Goal: Answer question/provide support

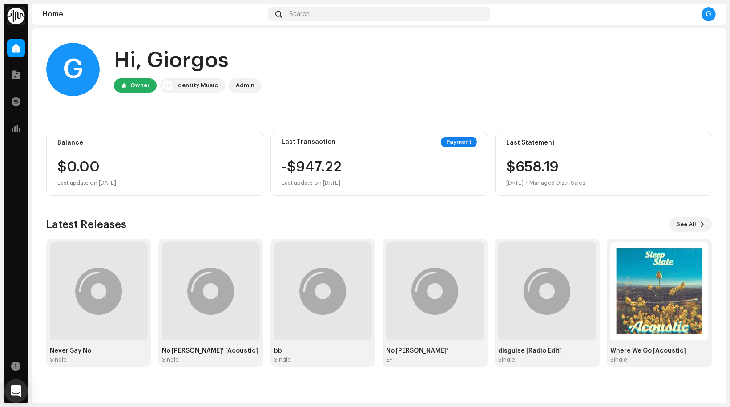
click at [18, 386] on icon "Open Intercom Messenger" at bounding box center [16, 391] width 10 height 12
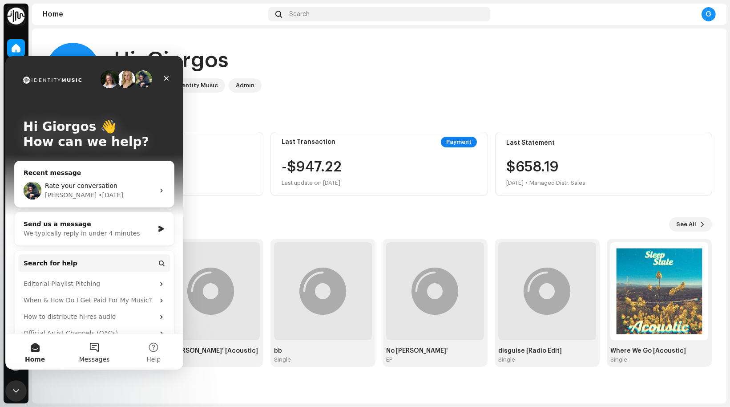
click at [95, 346] on button "Messages" at bounding box center [94, 351] width 59 height 36
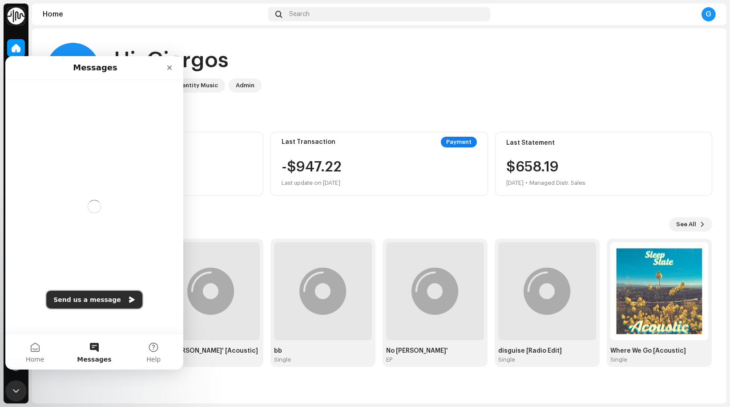
click at [115, 293] on button "Send us a message" at bounding box center [94, 299] width 96 height 18
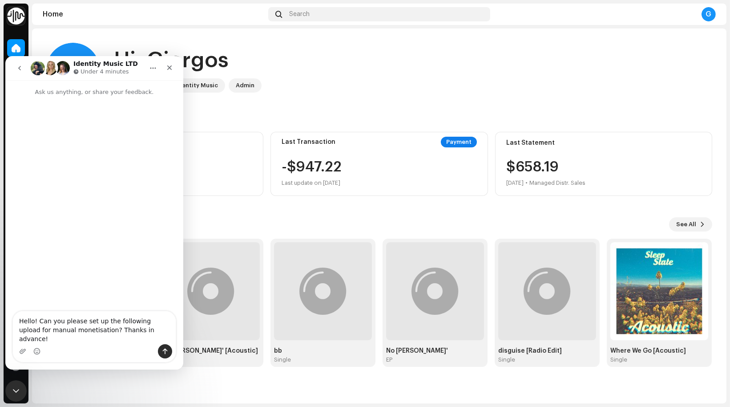
type textarea "Hello! Can you please set up the following upload for manual monetisation? Than…"
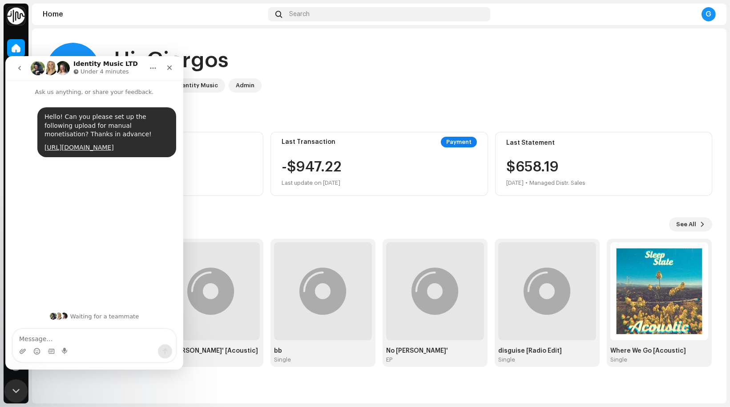
click at [16, 391] on icon "Close Intercom Messenger" at bounding box center [14, 389] width 11 height 11
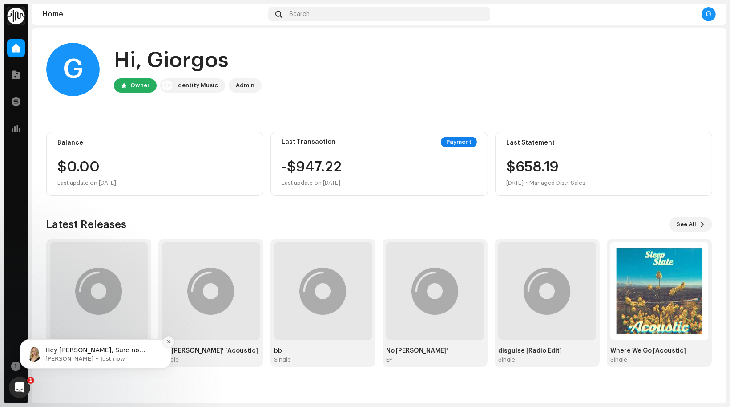
click at [169, 342] on icon "Dismiss notification" at bounding box center [168, 341] width 5 height 5
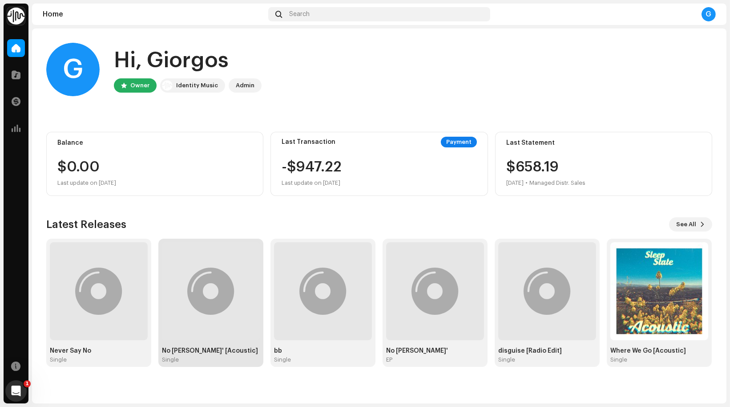
click at [230, 361] on div "Single" at bounding box center [211, 359] width 98 height 7
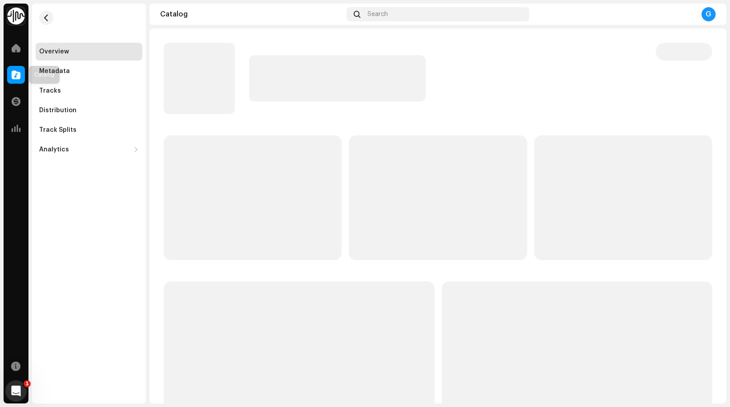
click at [18, 73] on span at bounding box center [16, 74] width 9 height 7
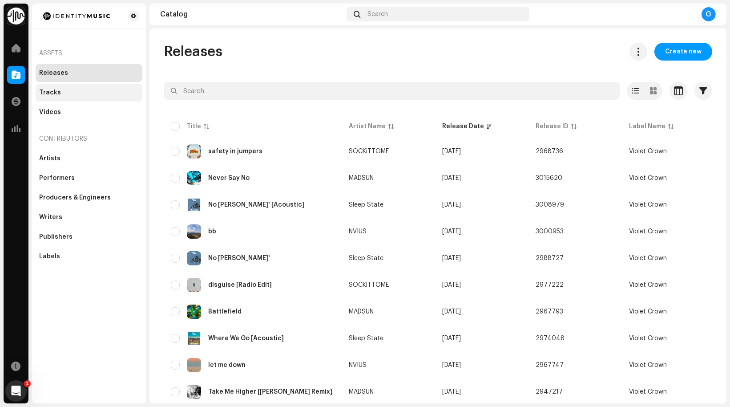
click at [66, 90] on div "Tracks" at bounding box center [89, 92] width 100 height 7
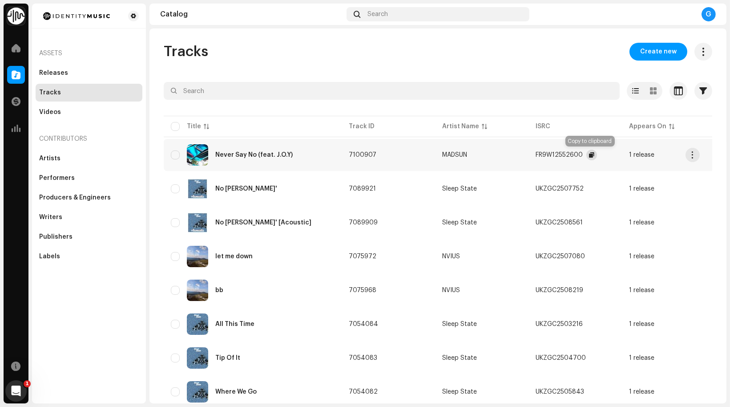
click at [589, 152] on span "button" at bounding box center [591, 154] width 5 height 7
click at [289, 156] on div "Never Say No (feat. J.O.Y)" at bounding box center [253, 155] width 77 height 6
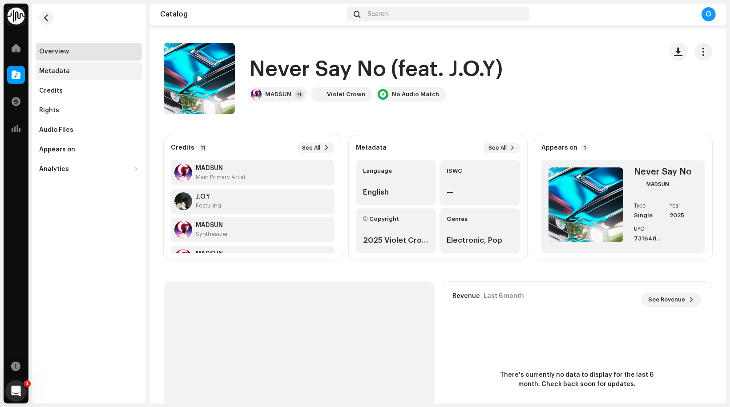
click at [105, 74] on div "Metadata" at bounding box center [89, 71] width 100 height 7
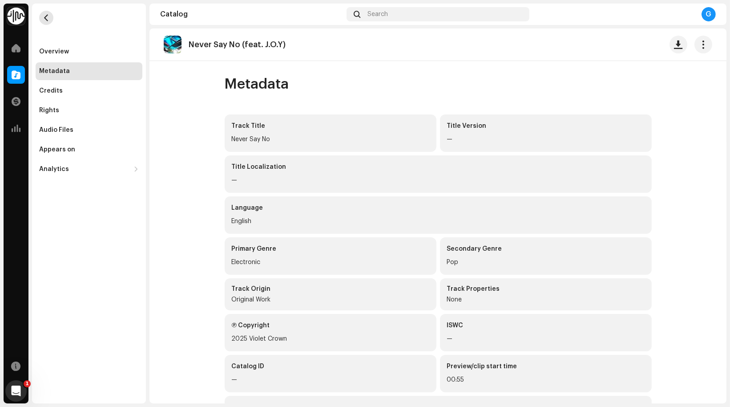
click at [43, 23] on button "button" at bounding box center [46, 18] width 14 height 14
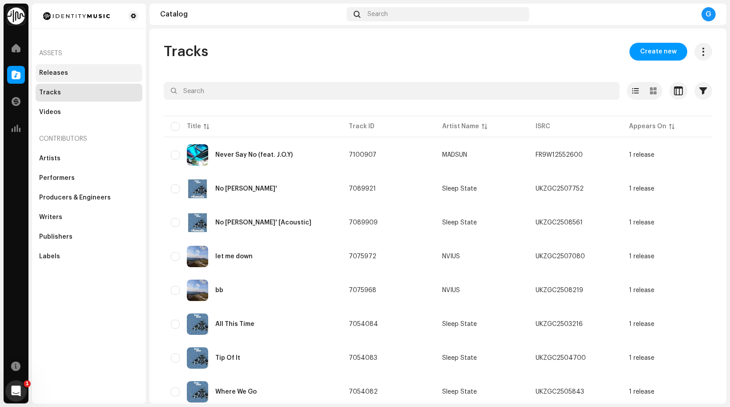
click at [74, 73] on div "Releases" at bounding box center [89, 72] width 100 height 7
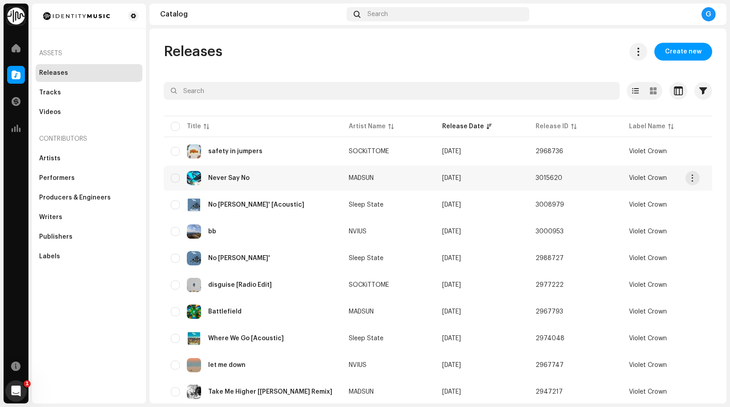
click at [267, 181] on div "Never Say No" at bounding box center [253, 178] width 164 height 14
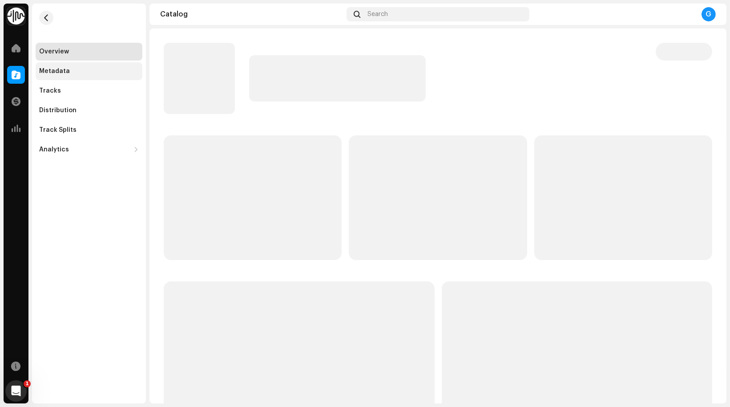
click at [85, 67] on div "Metadata" at bounding box center [89, 71] width 107 height 18
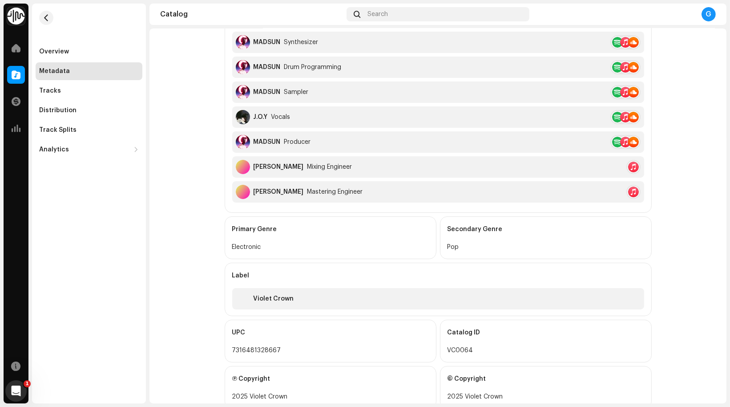
scroll to position [365, 0]
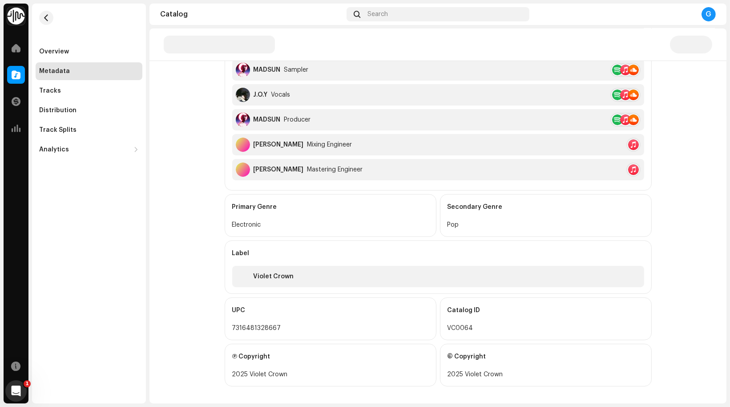
click at [259, 329] on div "7316481328667" at bounding box center [330, 328] width 197 height 11
copy div "7316481328667"
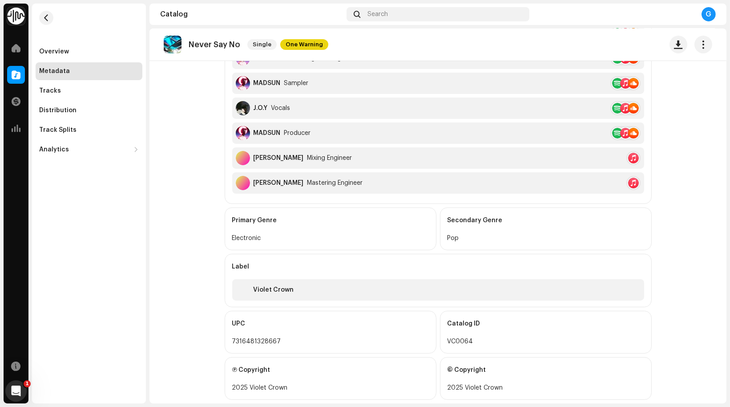
click at [197, 44] on p "Never Say No" at bounding box center [215, 44] width 52 height 9
drag, startPoint x: 197, startPoint y: 44, endPoint x: 232, endPoint y: 42, distance: 35.2
click at [232, 42] on p "Never Say No" at bounding box center [215, 44] width 52 height 9
copy p "Never Say No"
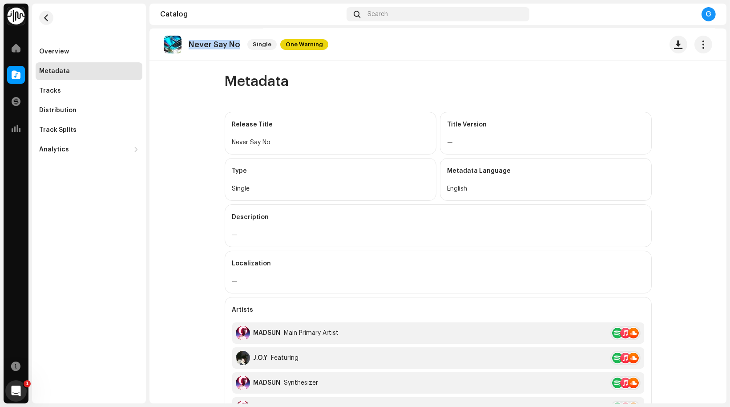
scroll to position [0, 0]
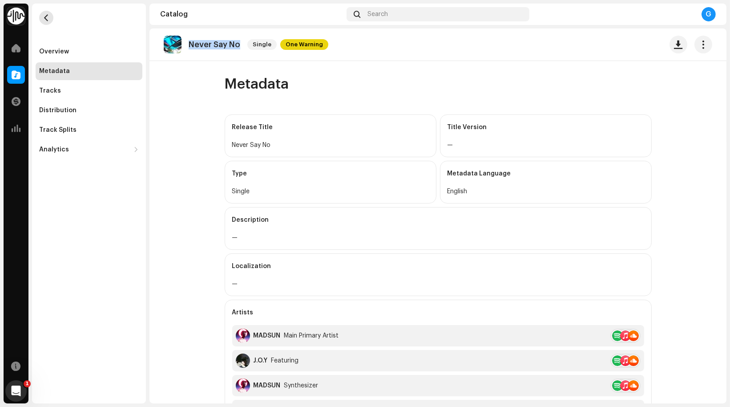
click at [45, 16] on span "button" at bounding box center [46, 17] width 7 height 7
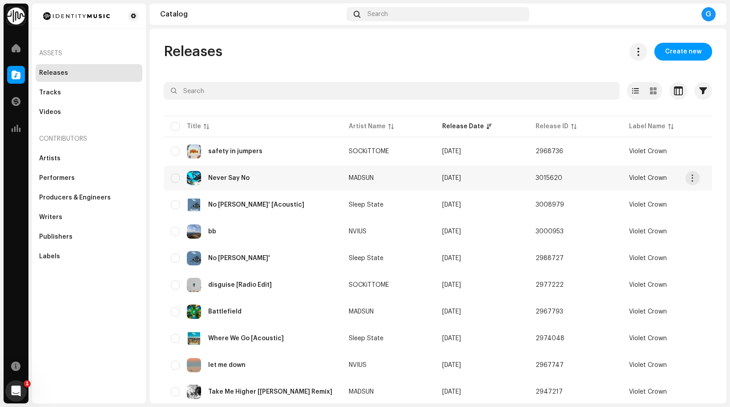
click at [267, 181] on div "Never Say No" at bounding box center [253, 178] width 164 height 14
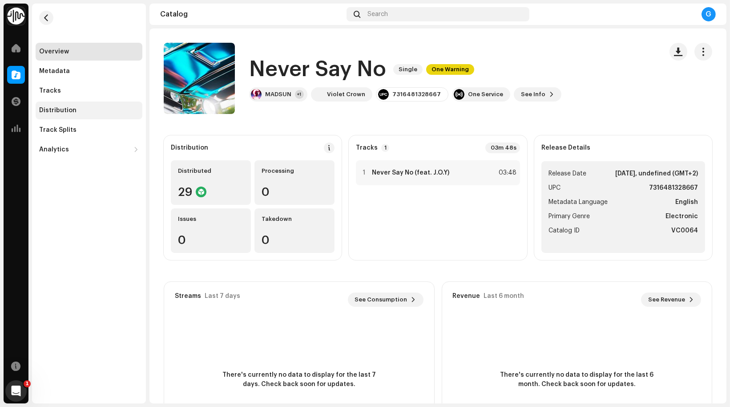
click at [88, 109] on div "Distribution" at bounding box center [89, 110] width 100 height 7
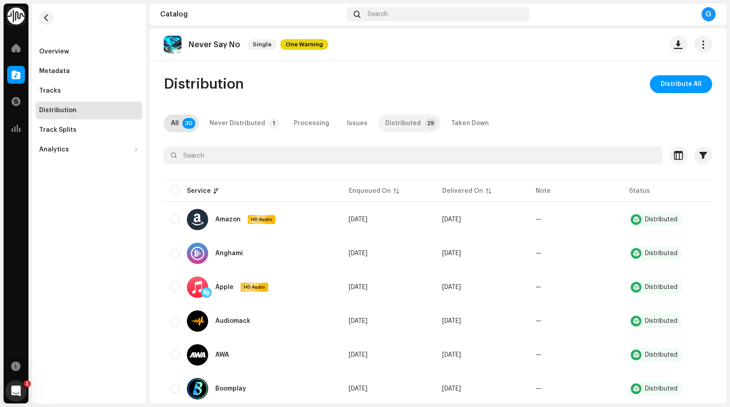
click at [397, 123] on div "Distributed" at bounding box center [403, 123] width 36 height 18
click at [659, 217] on div "Distributed" at bounding box center [661, 219] width 32 height 6
click at [633, 216] on div at bounding box center [636, 219] width 11 height 11
click at [694, 217] on span "button" at bounding box center [693, 219] width 7 height 7
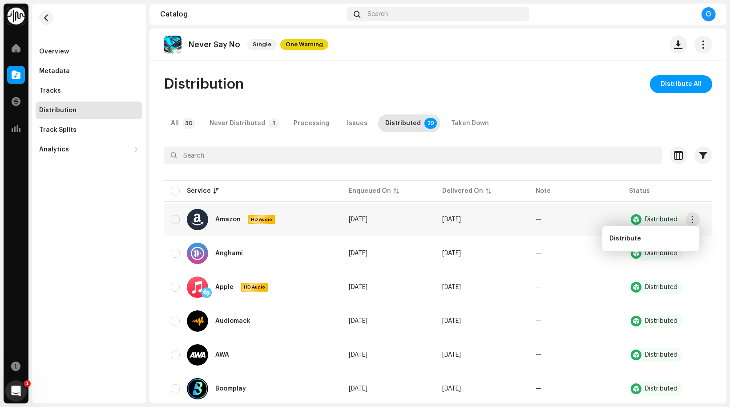
click at [642, 219] on div "Distributed" at bounding box center [656, 219] width 54 height 14
click at [636, 217] on div at bounding box center [636, 219] width 11 height 11
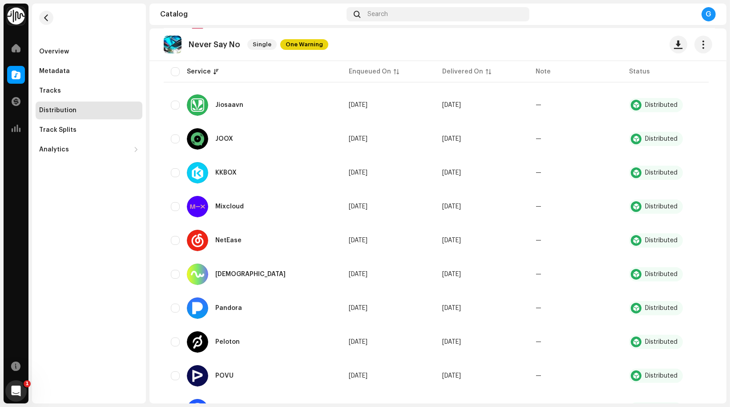
scroll to position [532, 0]
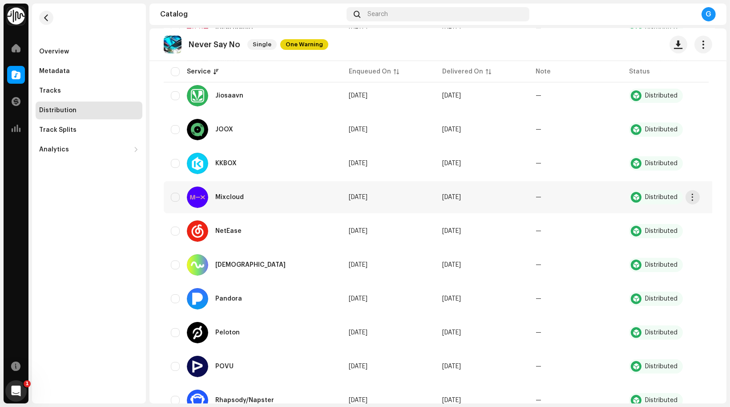
click at [266, 188] on div "Mixcloud" at bounding box center [253, 196] width 164 height 21
click at [225, 199] on div "Mixcloud" at bounding box center [219, 196] width 64 height 21
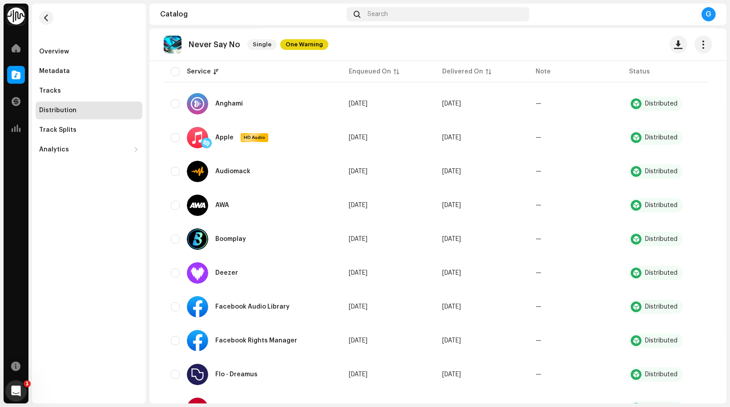
scroll to position [0, 0]
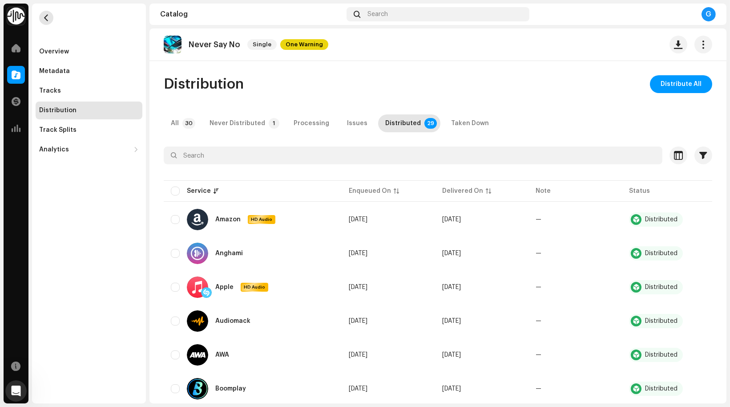
click at [45, 23] on button "button" at bounding box center [46, 18] width 14 height 14
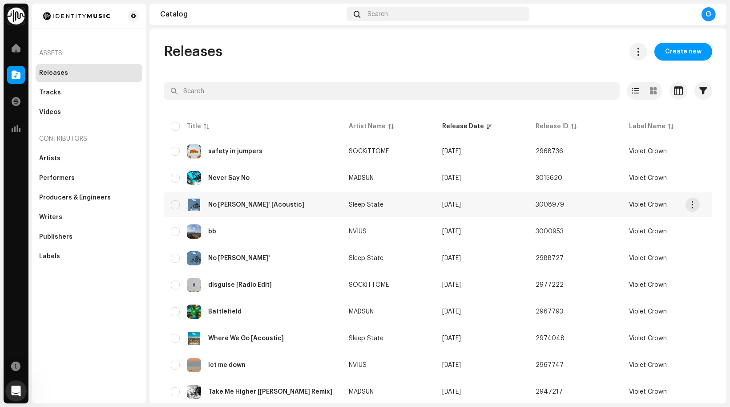
click at [426, 203] on re-a-table-link "Sleep State" at bounding box center [388, 205] width 79 height 6
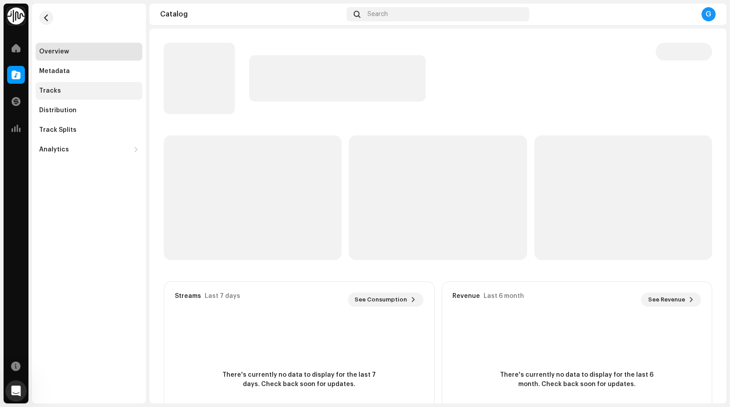
click at [105, 88] on div "Tracks" at bounding box center [89, 90] width 100 height 7
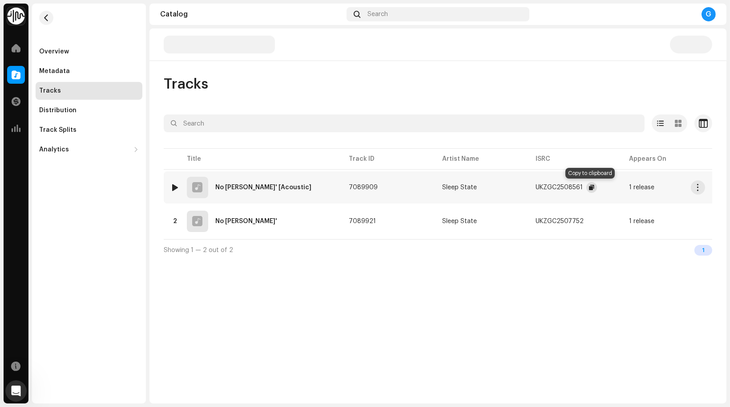
click at [590, 186] on span "button" at bounding box center [591, 187] width 5 height 7
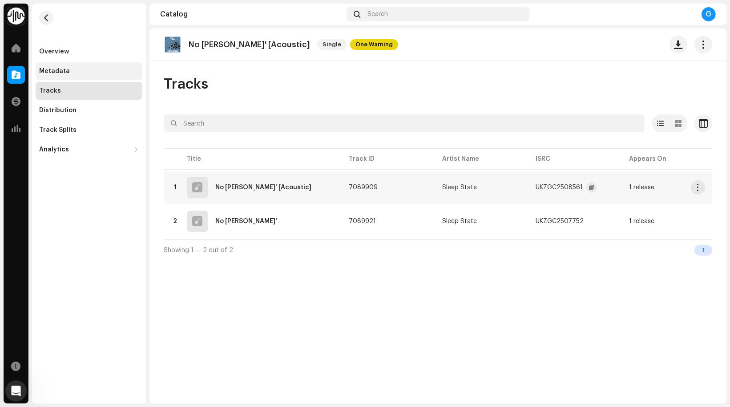
click at [58, 71] on div "Metadata" at bounding box center [54, 71] width 31 height 7
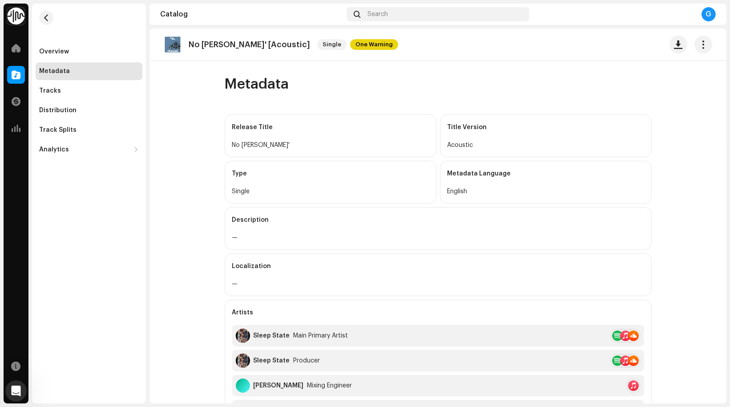
scroll to position [291, 0]
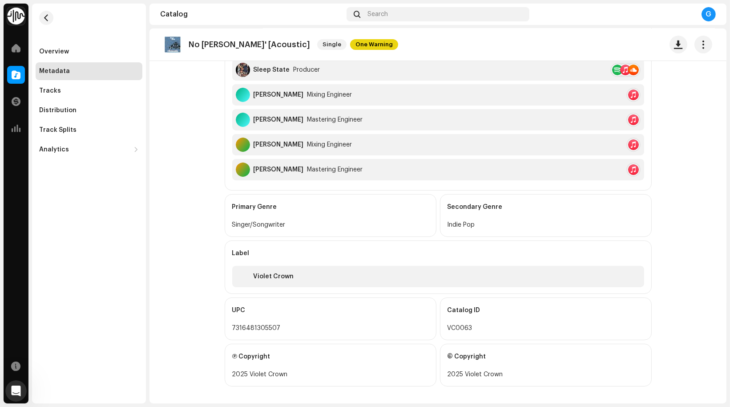
click at [262, 323] on div "7316481305507" at bounding box center [330, 328] width 197 height 11
copy div "7316481305507"
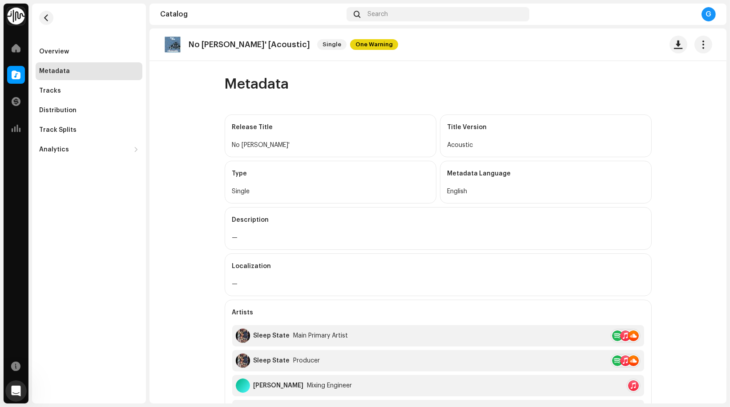
click at [18, 378] on div "Resources" at bounding box center [16, 365] width 25 height 25
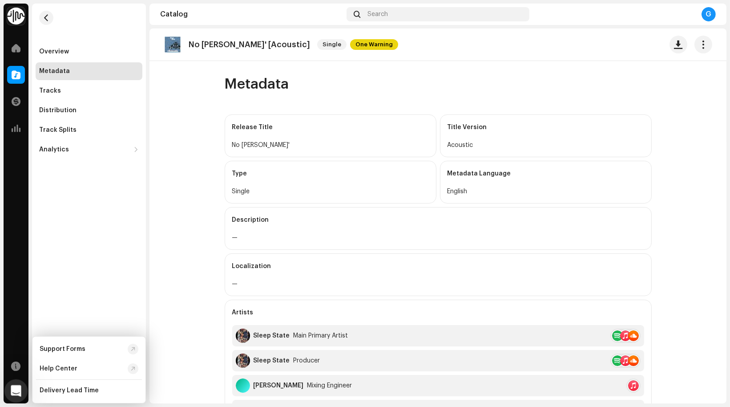
click at [8, 393] on div "Open Intercom Messenger" at bounding box center [14, 389] width 29 height 29
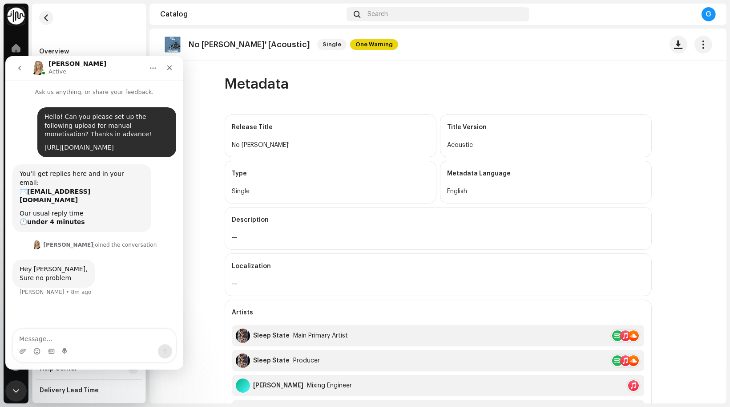
click at [112, 145] on link "[URL][DOMAIN_NAME]" at bounding box center [79, 146] width 69 height 7
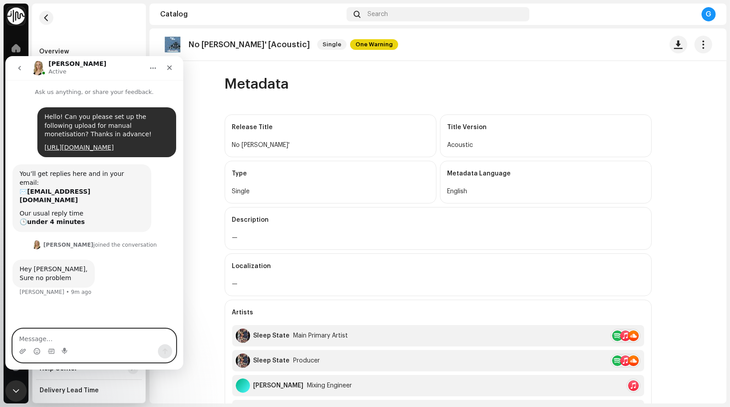
click at [66, 337] on textarea "Message…" at bounding box center [94, 335] width 163 height 15
type textarea "Thanks, [PERSON_NAME]."
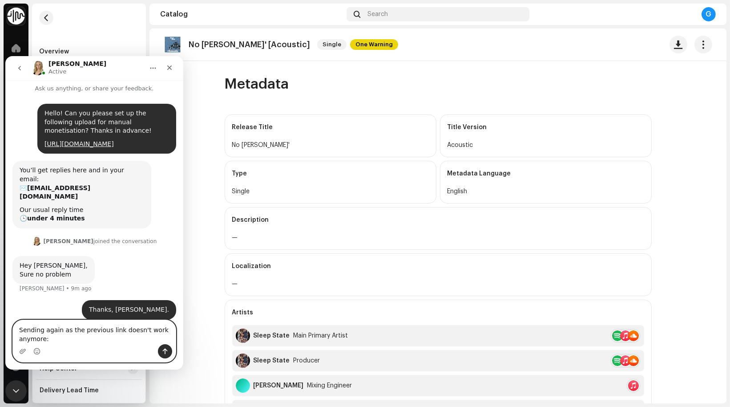
paste textarea "[URL][DOMAIN_NAME]"
type textarea "Sending again as the previous link doesn't work anymore: [URL][DOMAIN_NAME]"
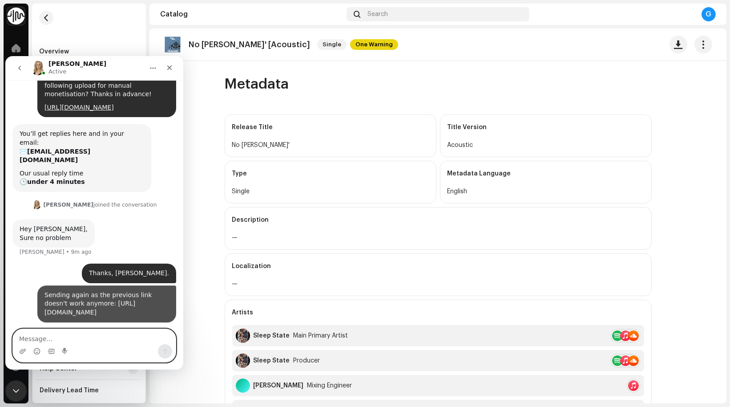
scroll to position [41, 0]
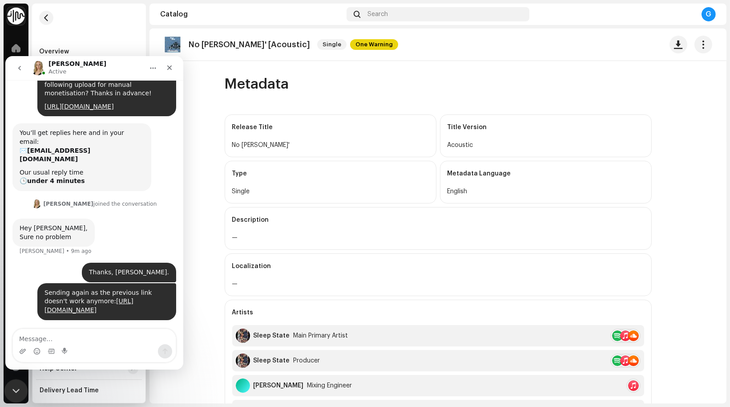
click at [18, 390] on icon "Close Intercom Messenger" at bounding box center [14, 389] width 11 height 11
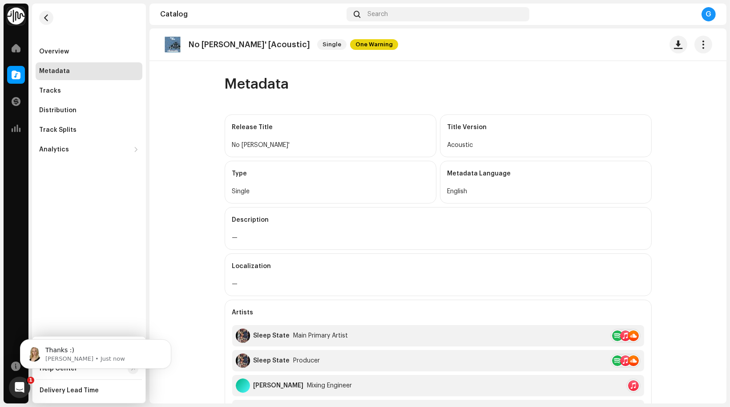
scroll to position [68, 0]
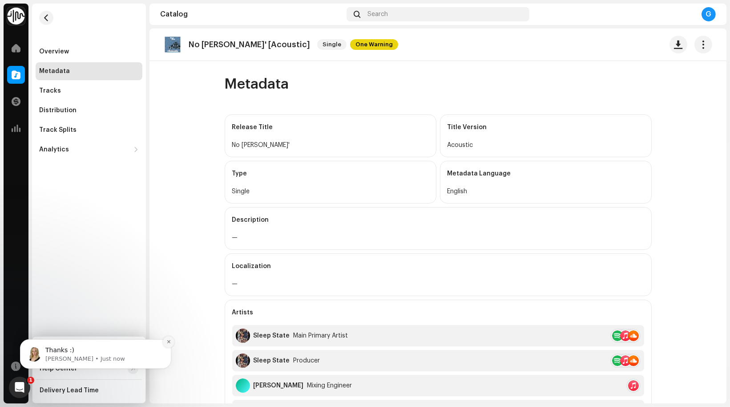
click at [170, 345] on button "Dismiss notification" at bounding box center [169, 342] width 12 height 12
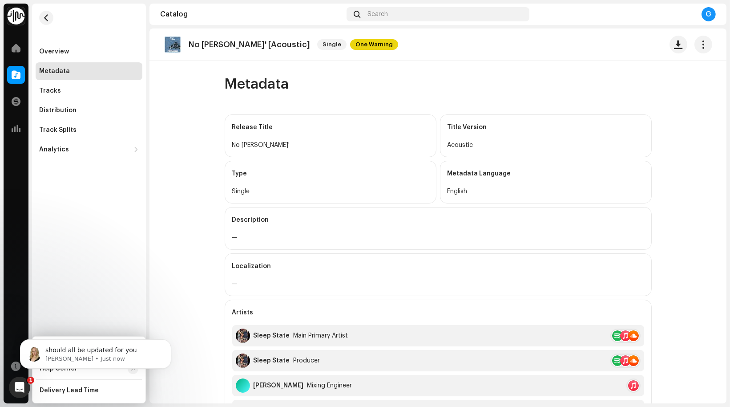
scroll to position [88, 0]
click at [134, 352] on p "should all be updated for you" at bounding box center [102, 349] width 115 height 9
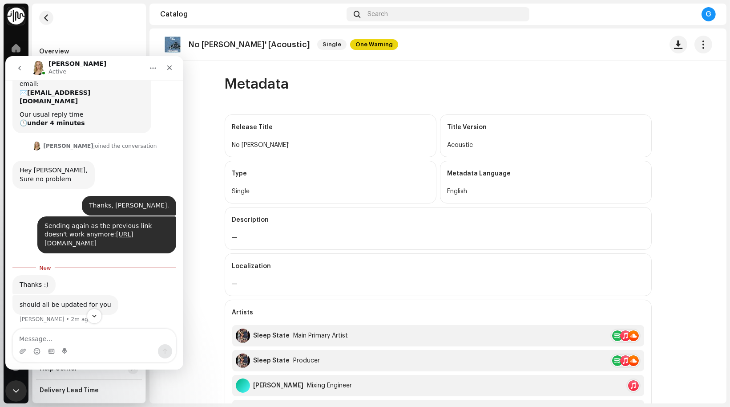
scroll to position [102, 0]
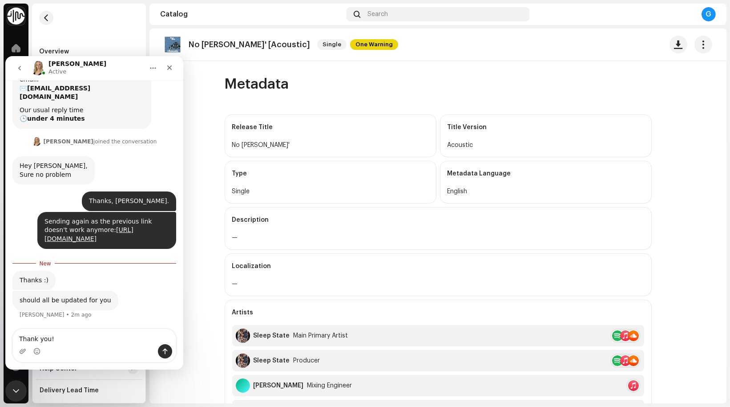
type textarea "Thank you!"
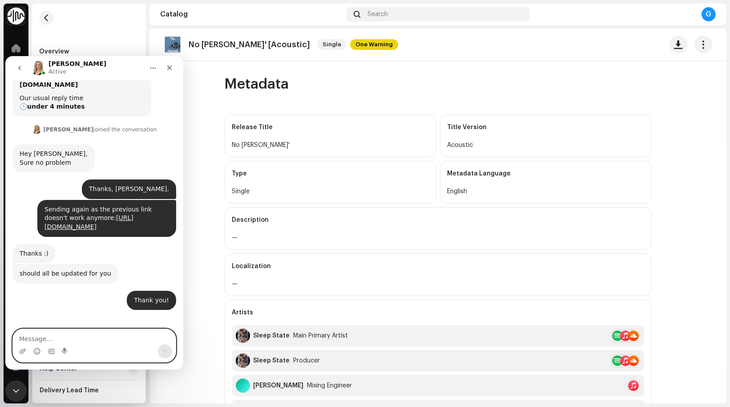
scroll to position [141, 0]
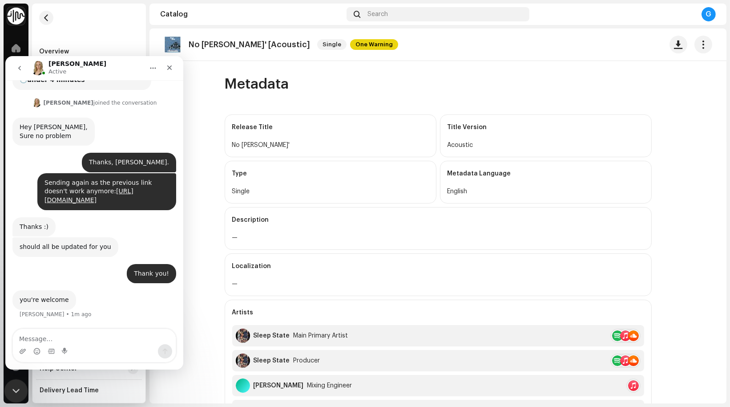
click at [15, 385] on icon "Close Intercom Messenger" at bounding box center [14, 389] width 11 height 11
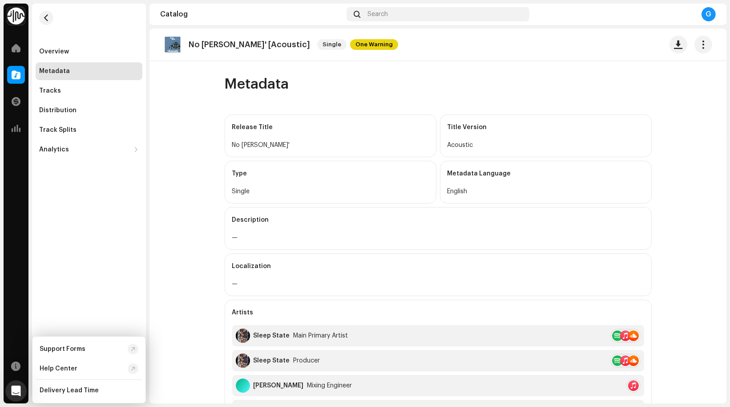
click at [89, 162] on div "Overview Metadata Tracks Distribution Track Splits Analytics Consumption Engage…" at bounding box center [89, 204] width 114 height 400
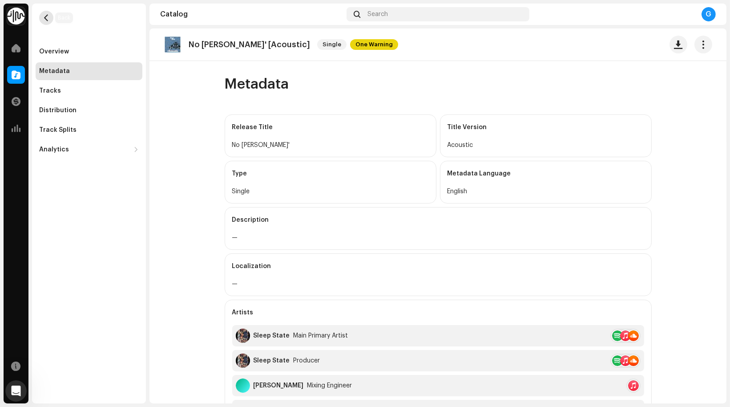
click at [47, 18] on span "button" at bounding box center [46, 17] width 7 height 7
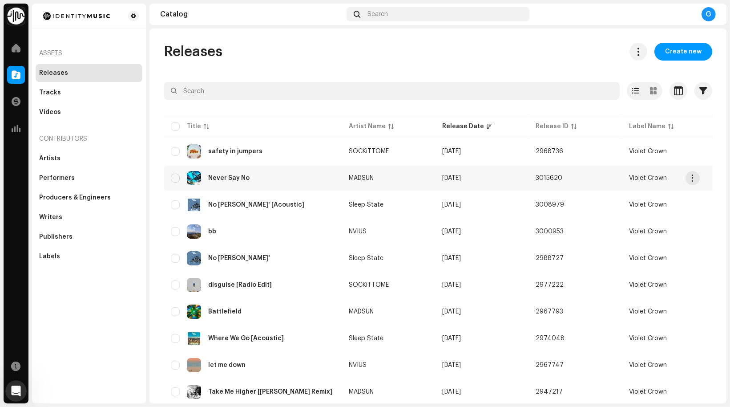
click at [257, 176] on div "Never Say No" at bounding box center [253, 178] width 164 height 14
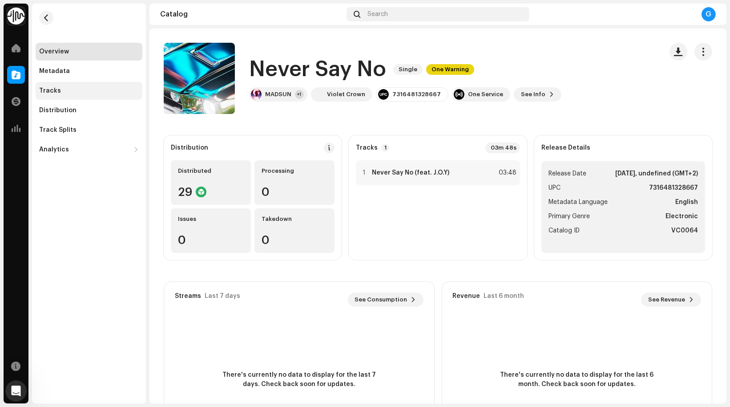
click at [81, 88] on div "Tracks" at bounding box center [89, 90] width 100 height 7
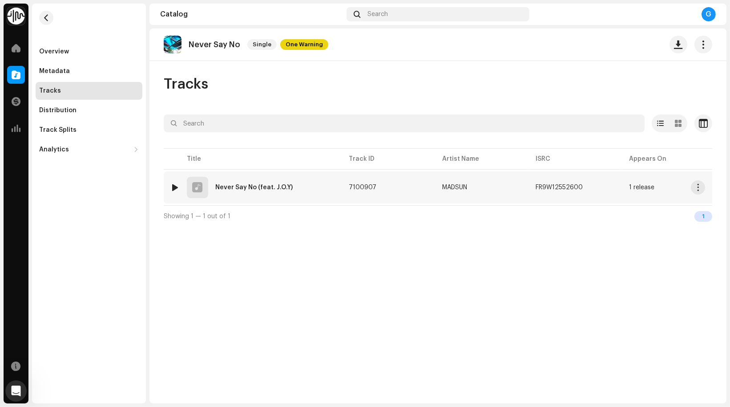
click at [354, 189] on span "7100907" at bounding box center [363, 187] width 28 height 6
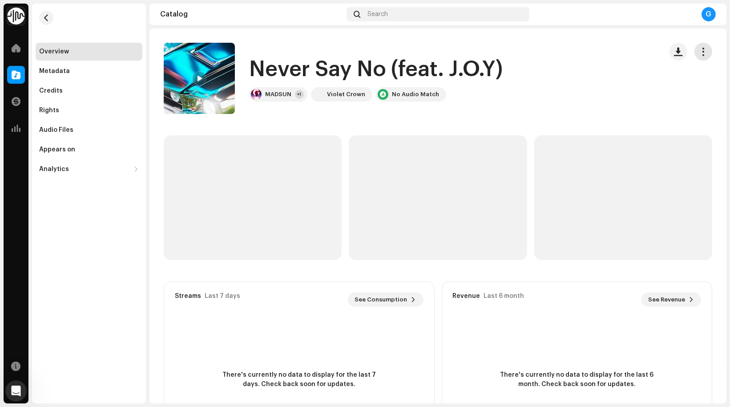
click at [700, 50] on span "button" at bounding box center [704, 51] width 8 height 7
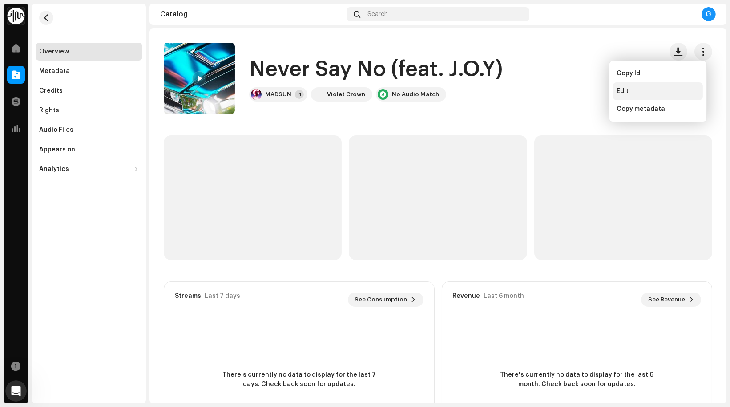
click at [648, 91] on div "Edit" at bounding box center [658, 91] width 83 height 7
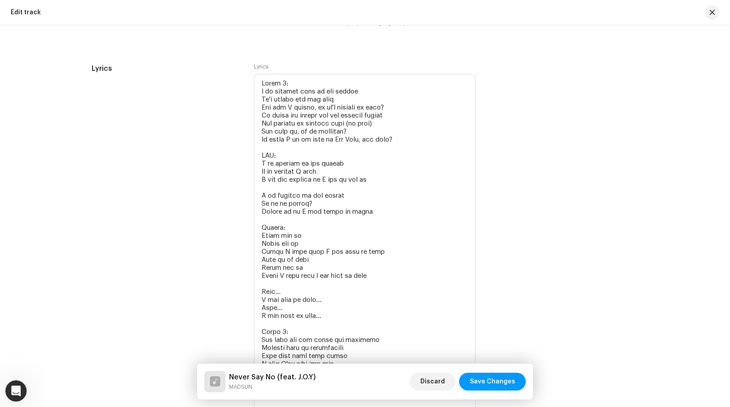
scroll to position [1904, 0]
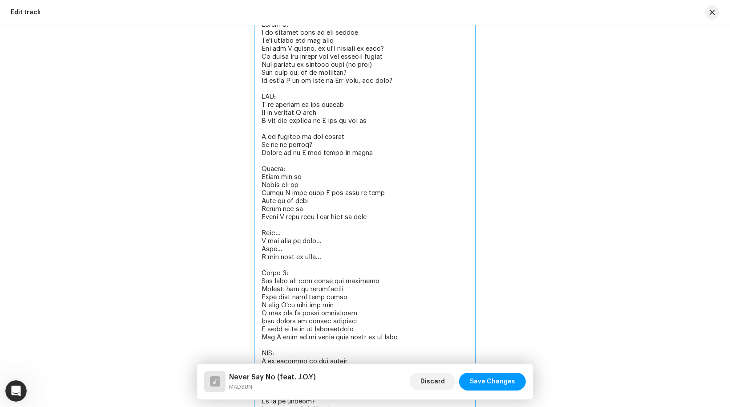
click at [360, 150] on textarea at bounding box center [365, 268] width 222 height 507
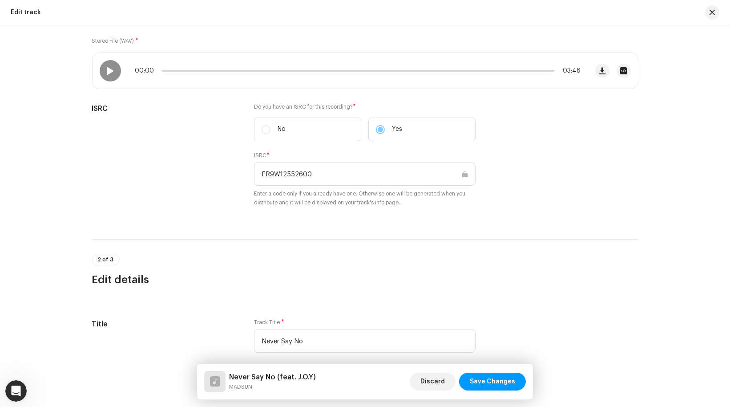
scroll to position [0, 0]
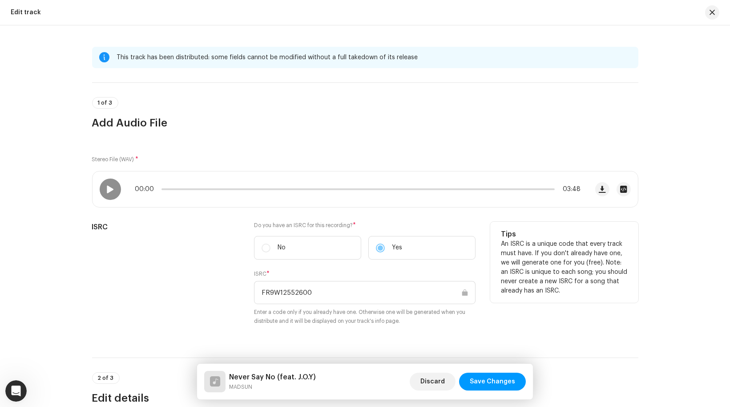
click at [292, 288] on input "FR9W12552600" at bounding box center [365, 292] width 222 height 23
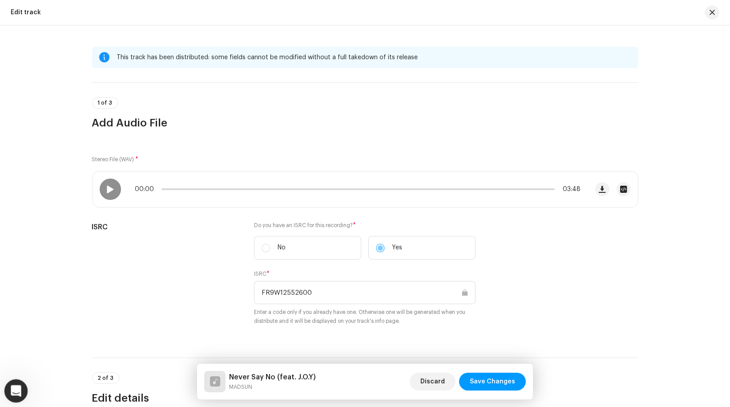
click at [19, 384] on div "Open Intercom Messenger" at bounding box center [14, 389] width 29 height 29
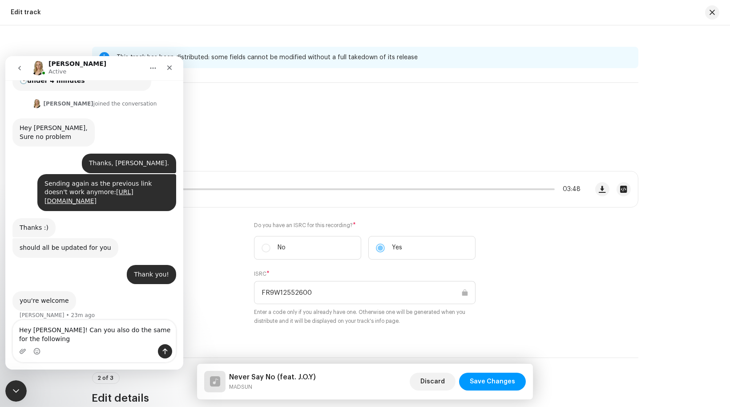
scroll to position [150, 0]
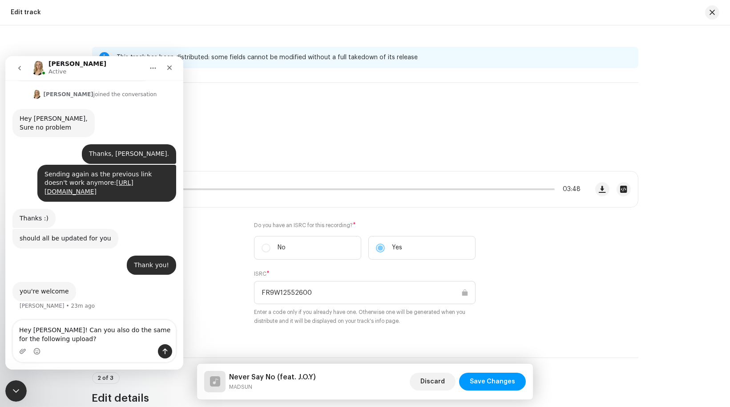
type textarea "Hey [PERSON_NAME]! Can you also do the same for the following upload? [URL][DOM…"
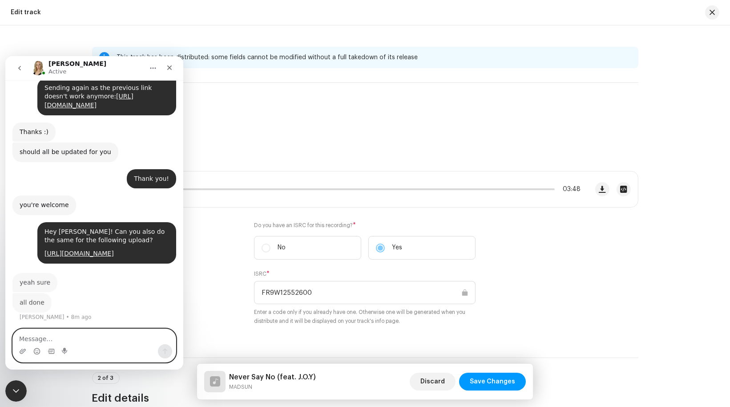
scroll to position [245, 0]
click at [66, 339] on textarea "Message…" at bounding box center [94, 335] width 163 height 15
type textarea "Awesome, thank you!"
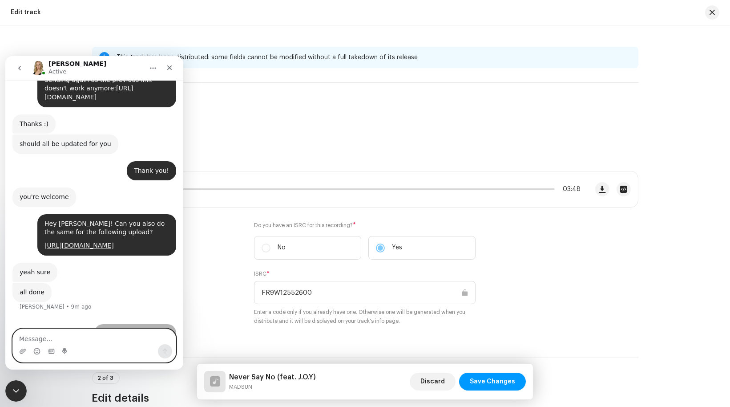
scroll to position [272, 0]
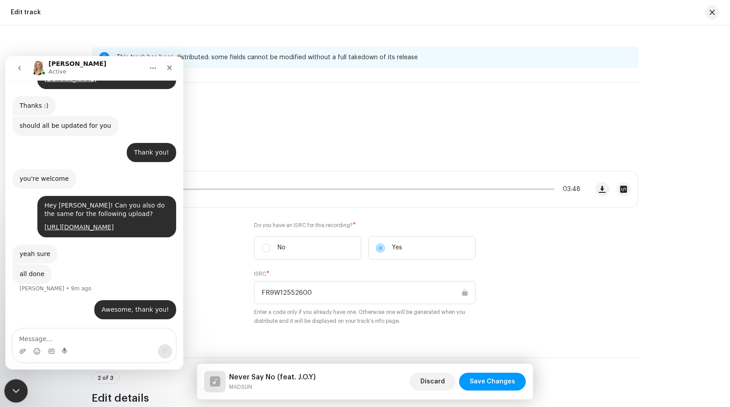
click at [14, 388] on icon "Close Intercom Messenger" at bounding box center [14, 389] width 11 height 11
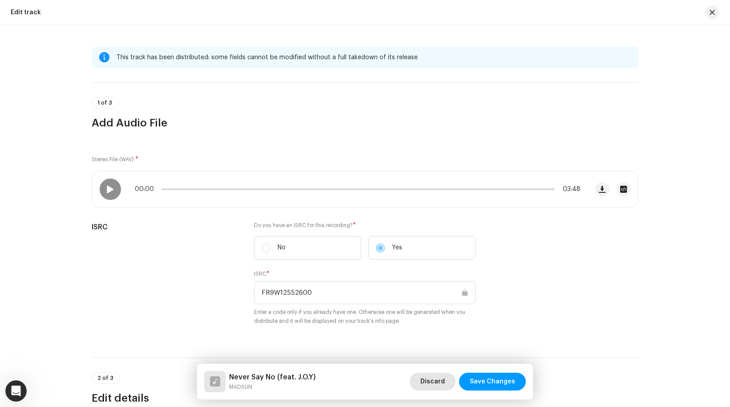
click at [439, 388] on span "Discard" at bounding box center [433, 382] width 24 height 18
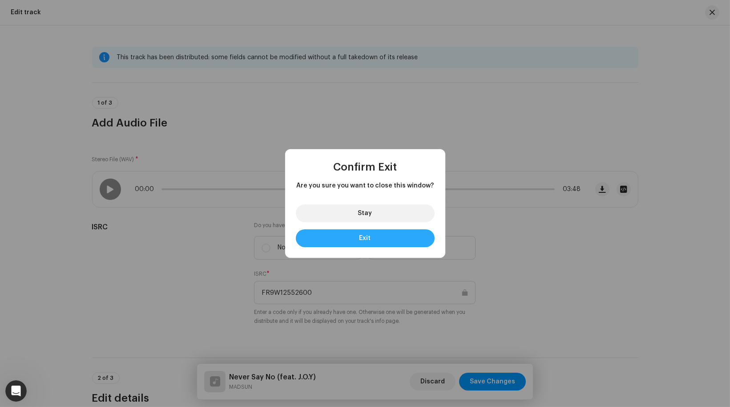
click at [389, 241] on button "Exit" at bounding box center [365, 238] width 139 height 18
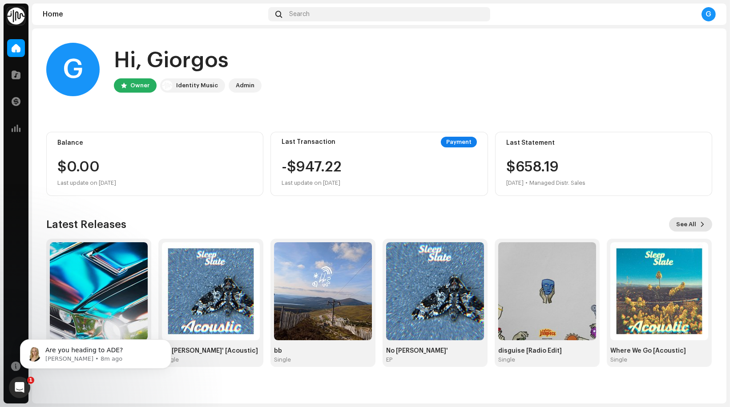
click at [684, 220] on span "See All" at bounding box center [687, 224] width 20 height 18
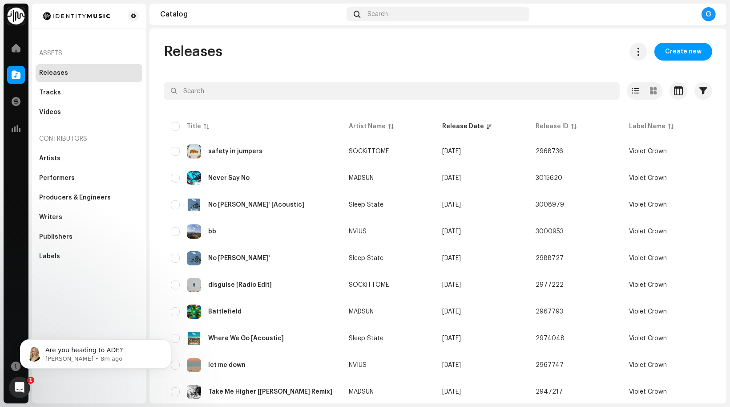
scroll to position [108, 0]
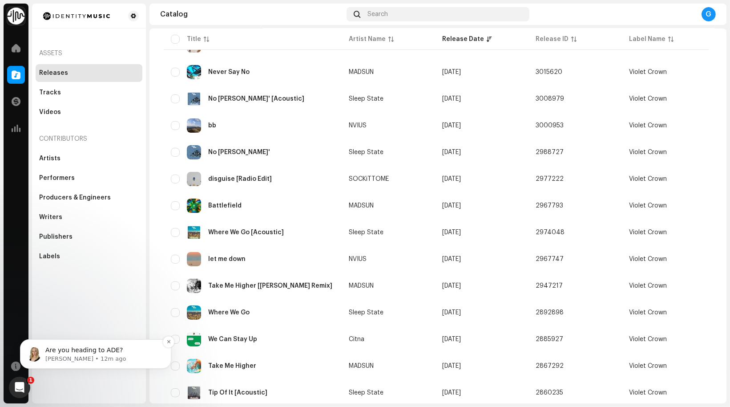
click at [102, 346] on span "Are you heading to ADE?" at bounding box center [83, 349] width 77 height 7
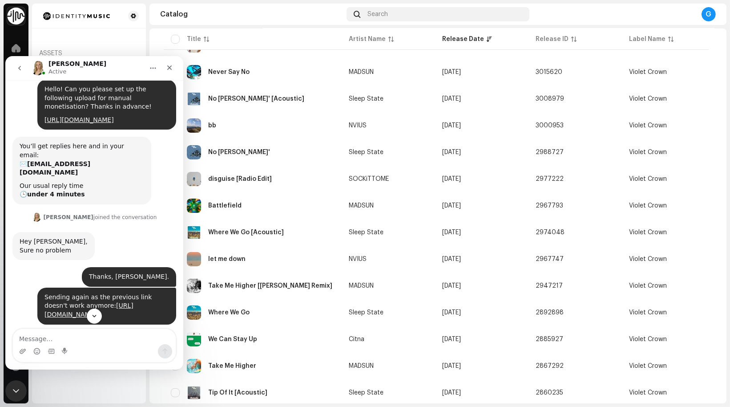
scroll to position [318, 0]
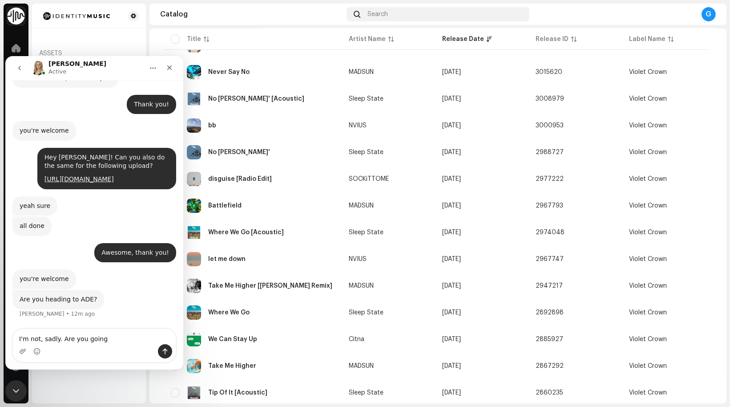
type textarea "I'm not, sadly. Are you going?"
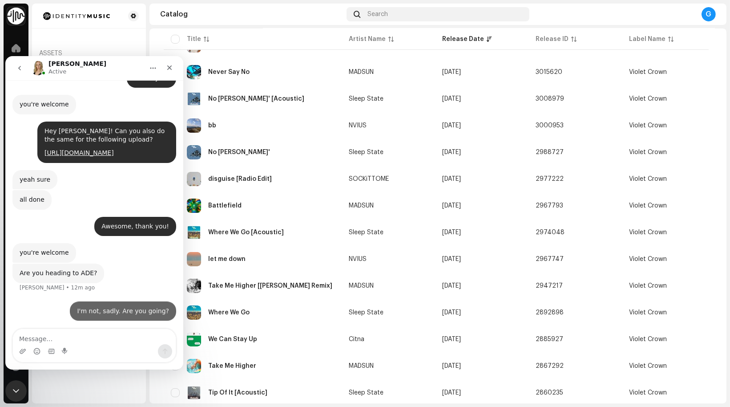
scroll to position [345, 0]
click at [24, 386] on div "Close Intercom Messenger" at bounding box center [14, 389] width 21 height 21
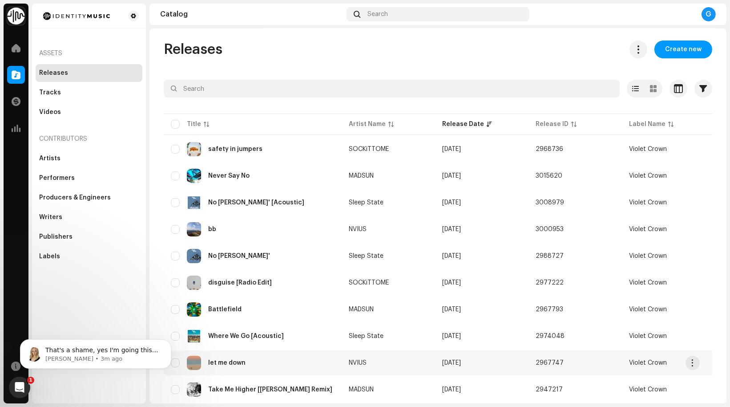
scroll to position [0, 0]
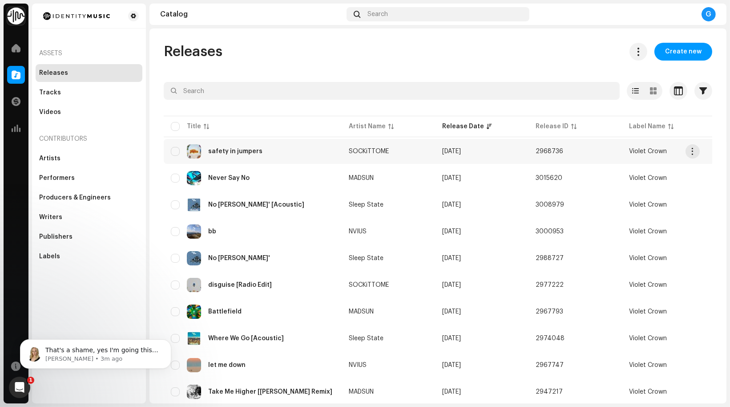
click at [267, 144] on div "safety in jumpers" at bounding box center [253, 151] width 164 height 14
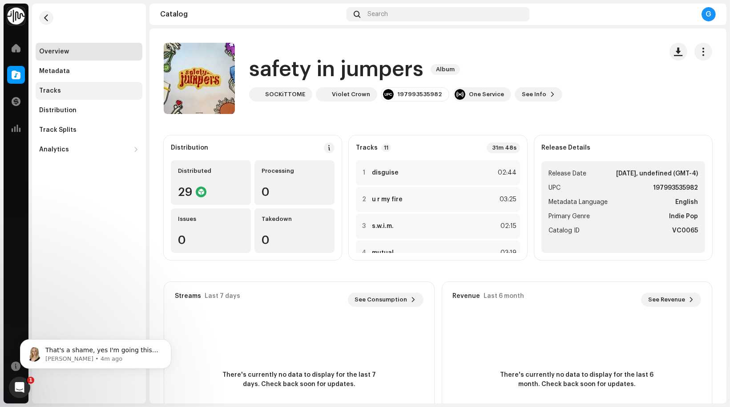
click at [105, 92] on div "Tracks" at bounding box center [89, 90] width 100 height 7
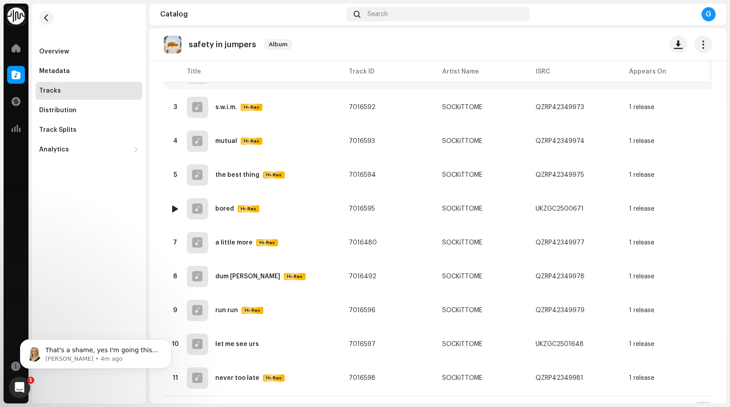
scroll to position [154, 0]
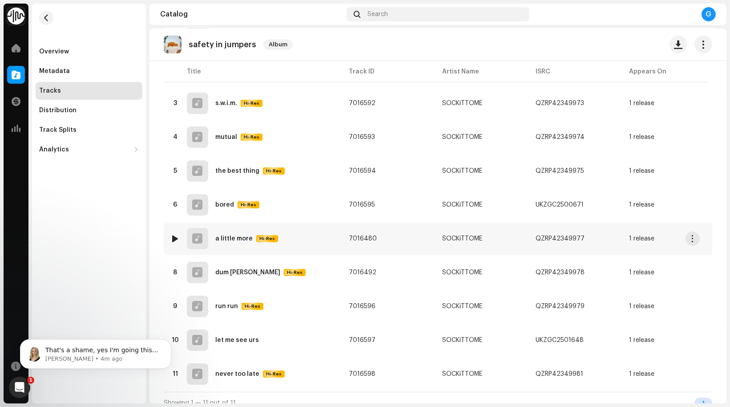
click at [310, 239] on div "7 a little more Hi-Res" at bounding box center [253, 238] width 164 height 21
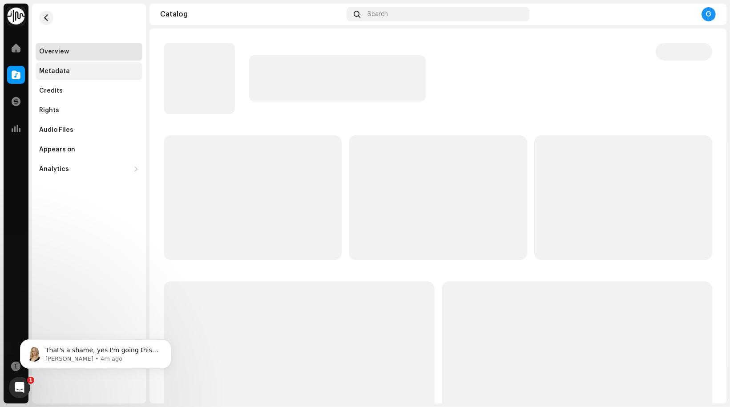
click at [110, 66] on div "Metadata" at bounding box center [89, 71] width 107 height 18
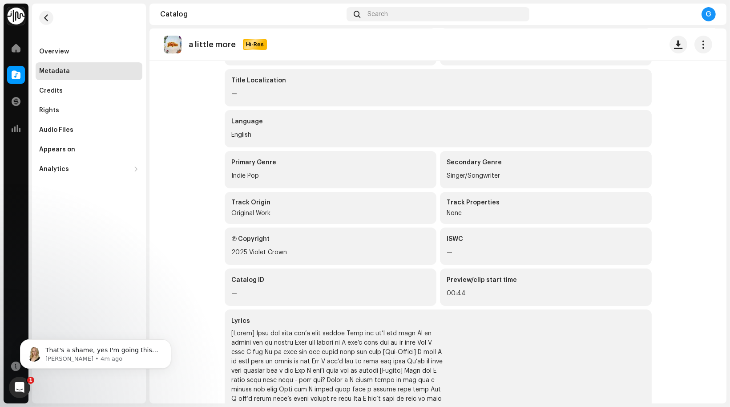
scroll to position [90, 0]
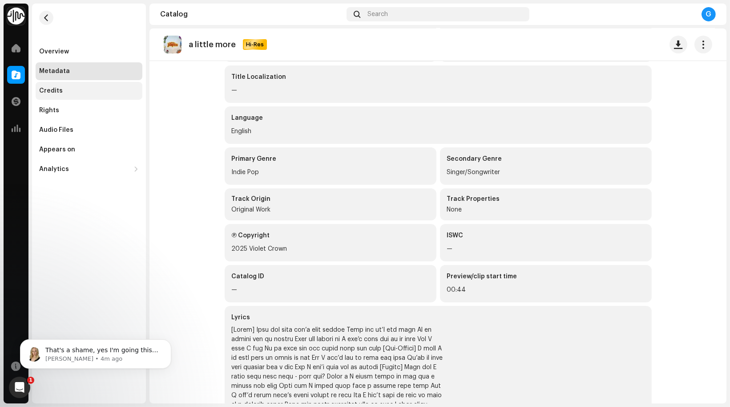
click at [94, 87] on div "Credits" at bounding box center [89, 90] width 100 height 7
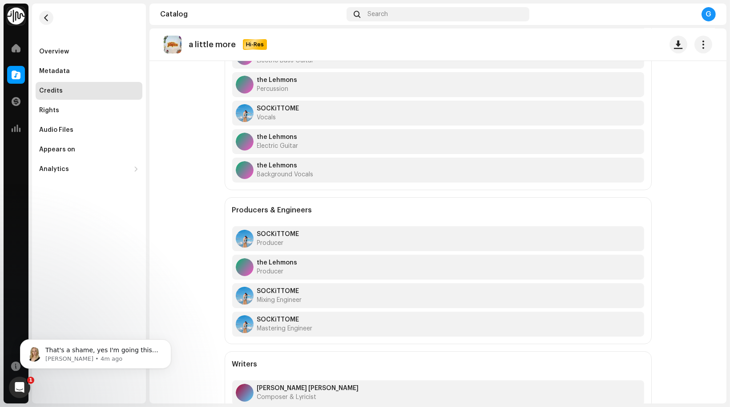
scroll to position [232, 0]
